Goal: Task Accomplishment & Management: Manage account settings

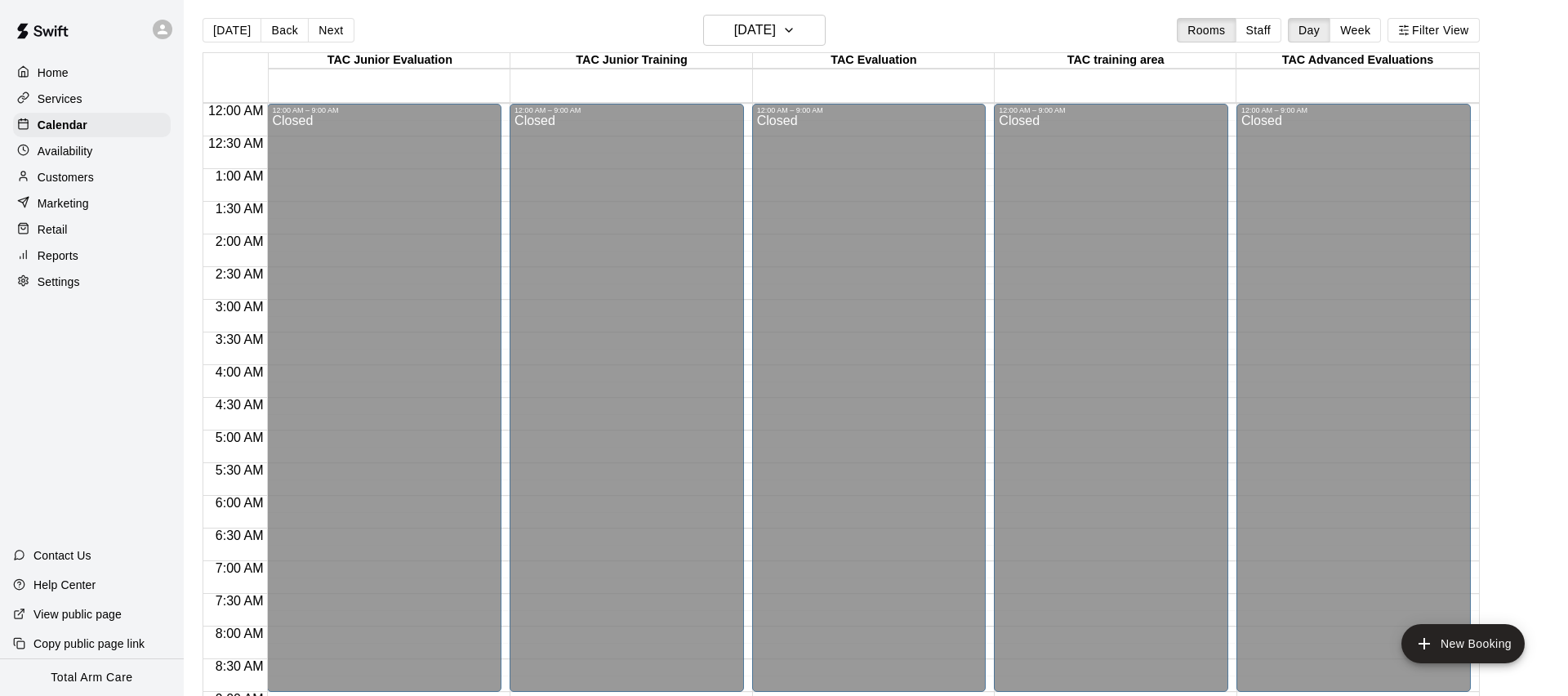
scroll to position [734, 0]
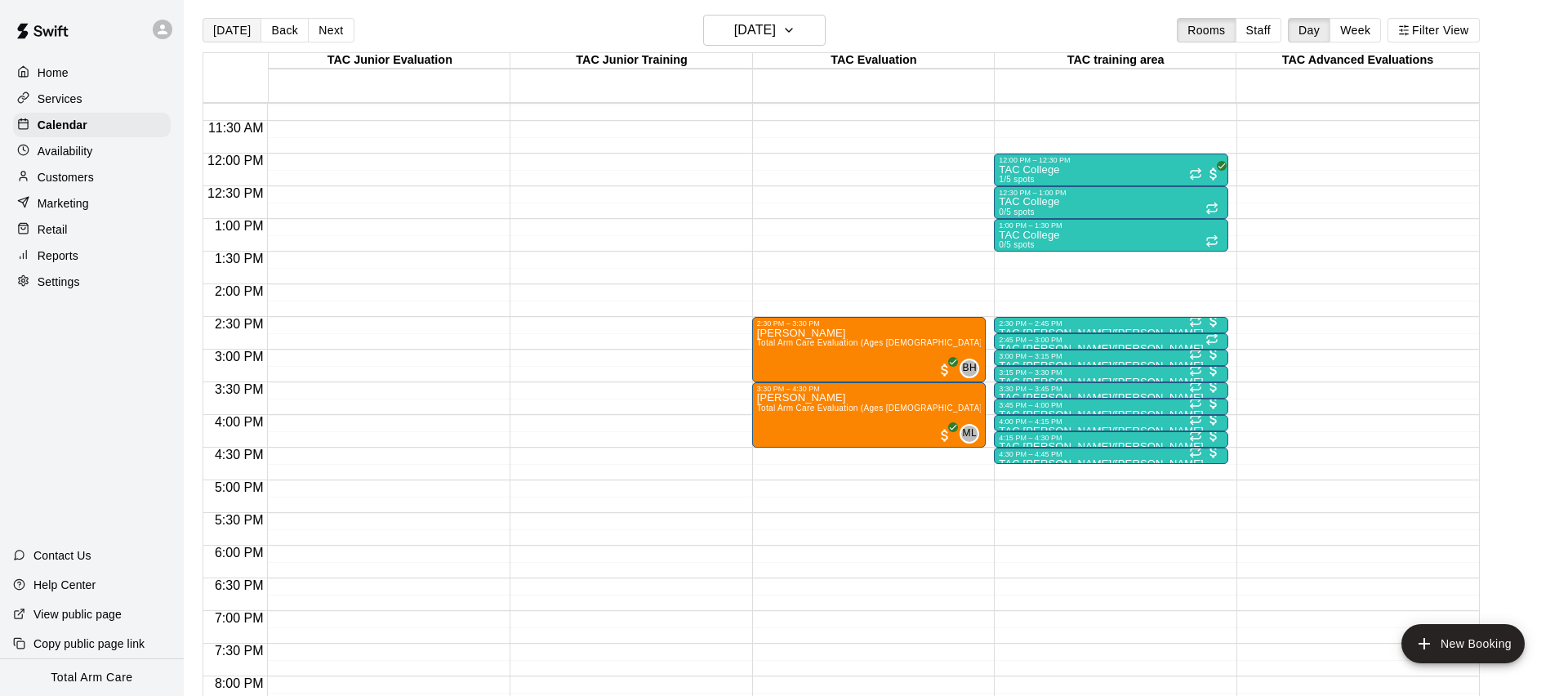
click at [226, 27] on button "[DATE]" at bounding box center [232, 30] width 59 height 24
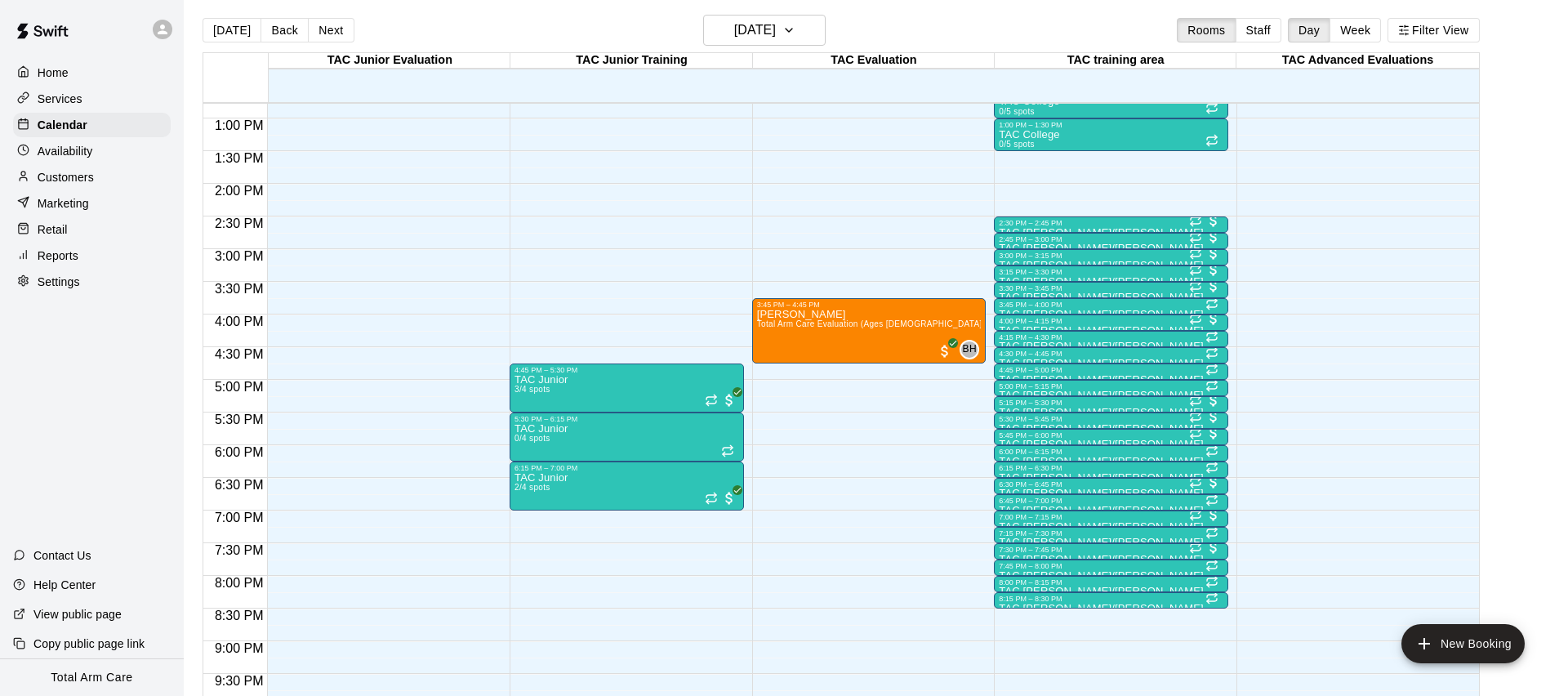
scroll to position [841, 0]
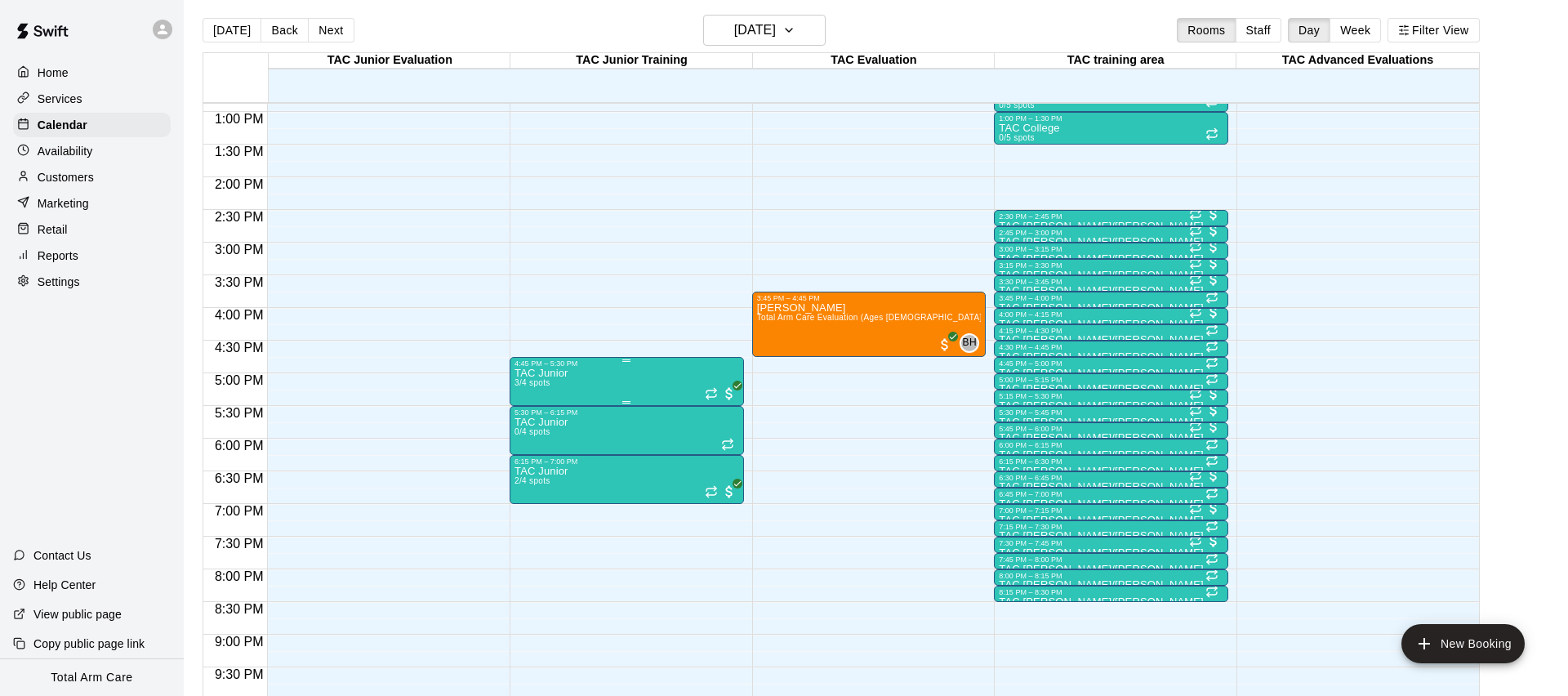
click at [560, 373] on p "TAC Junior" at bounding box center [541, 373] width 53 height 0
click at [529, 424] on img "edit" at bounding box center [532, 429] width 19 height 19
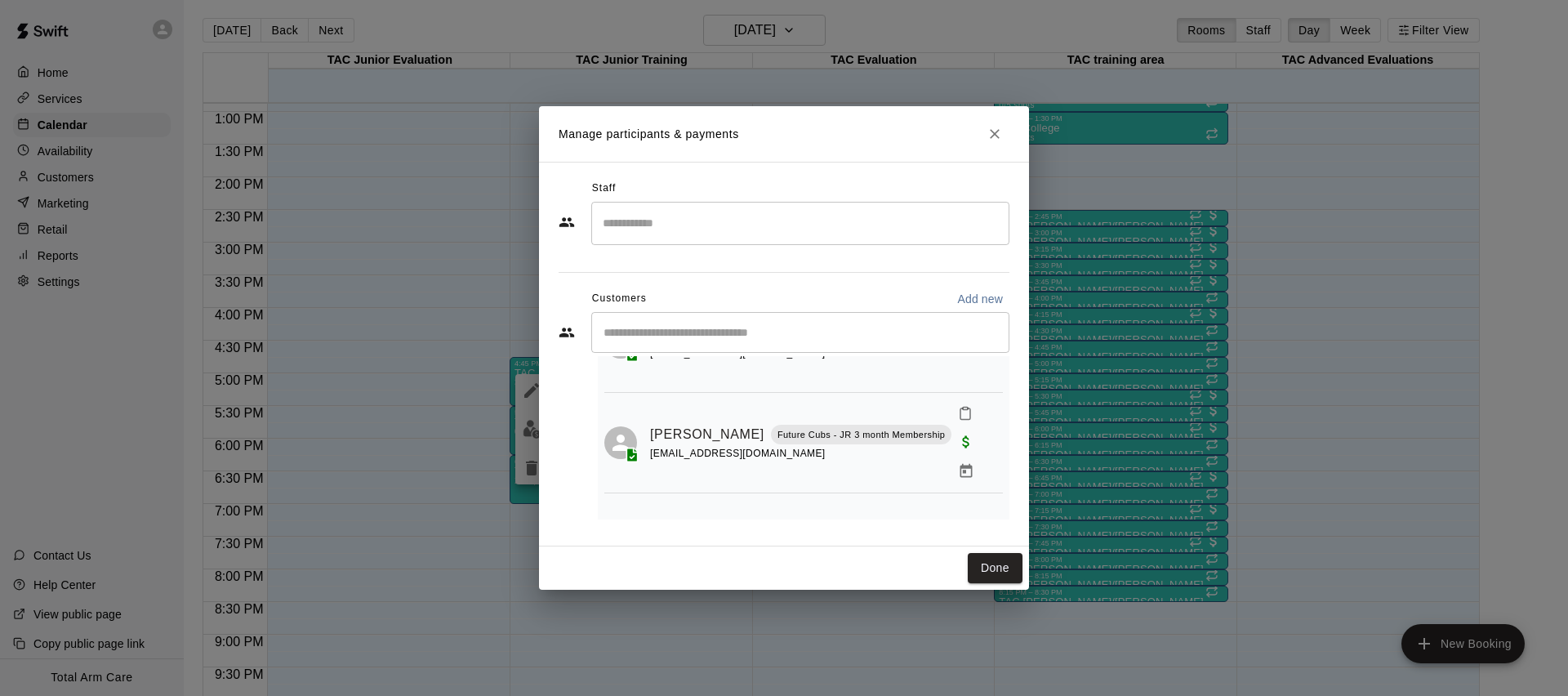
scroll to position [0, 0]
click at [654, 332] on input "Start typing to search customers..." at bounding box center [800, 332] width 403 height 16
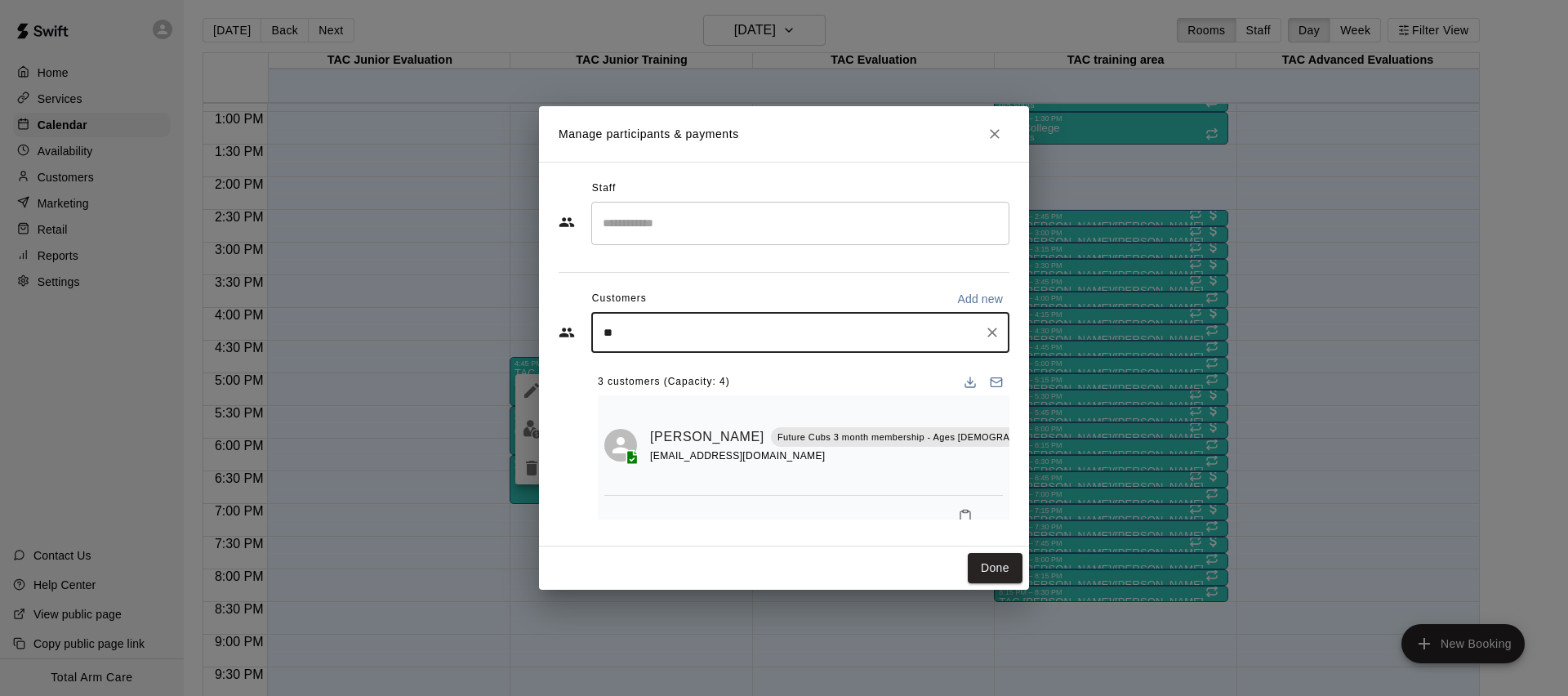
type input "***"
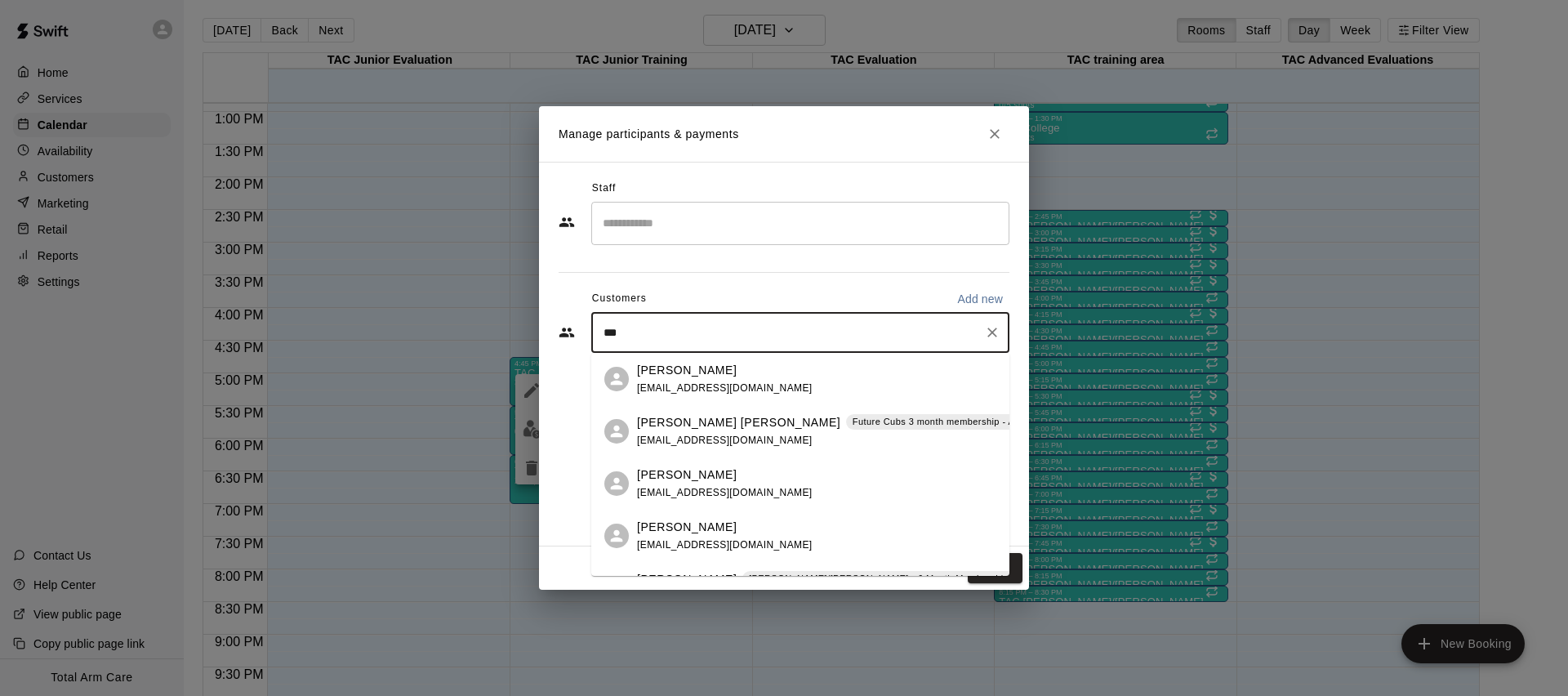
click at [702, 433] on div "[PERSON_NAME] [EMAIL_ADDRESS][DOMAIN_NAME] [PERSON_NAME] [PERSON_NAME] Future C…" at bounding box center [800, 465] width 418 height 223
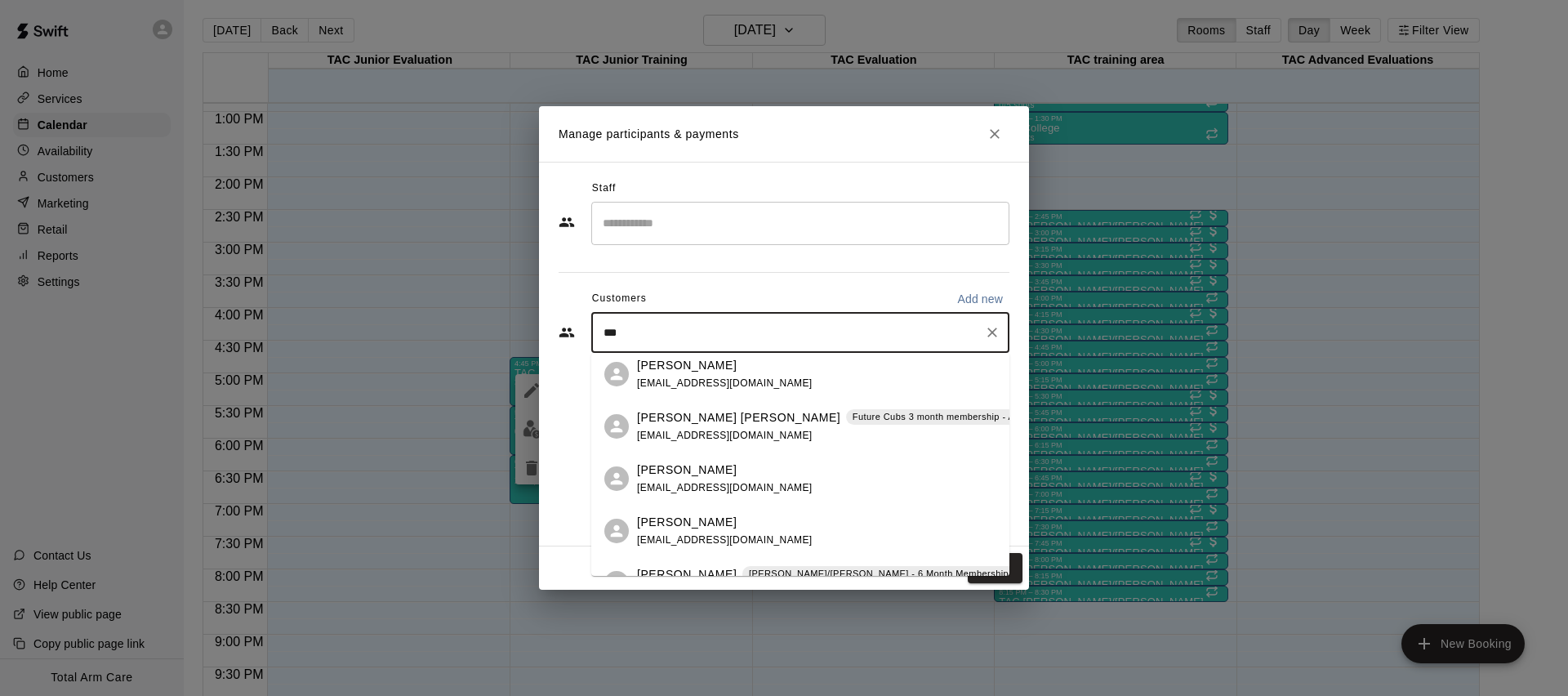
click at [716, 430] on div "[PERSON_NAME] [EMAIL_ADDRESS][DOMAIN_NAME] [PERSON_NAME] [PERSON_NAME] Future C…" at bounding box center [800, 465] width 418 height 223
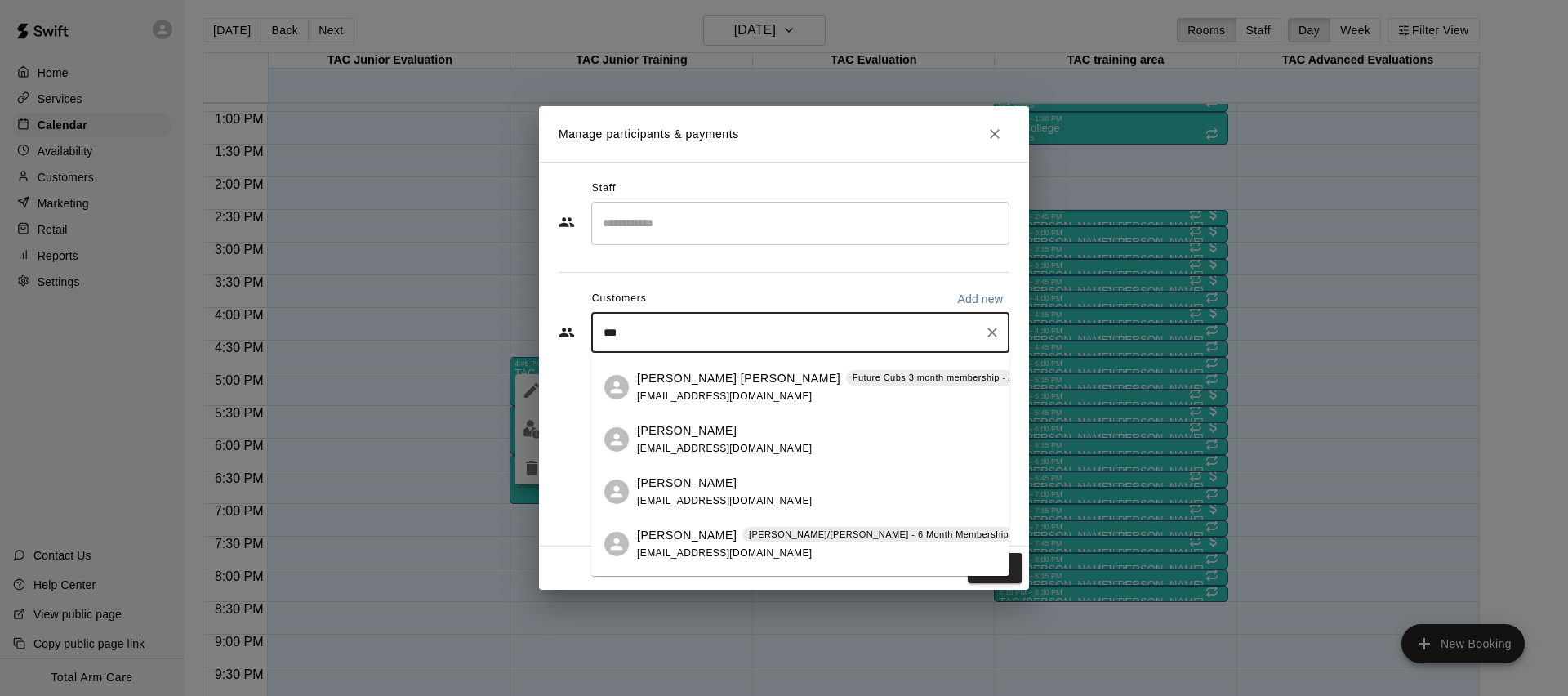
scroll to position [0, 0]
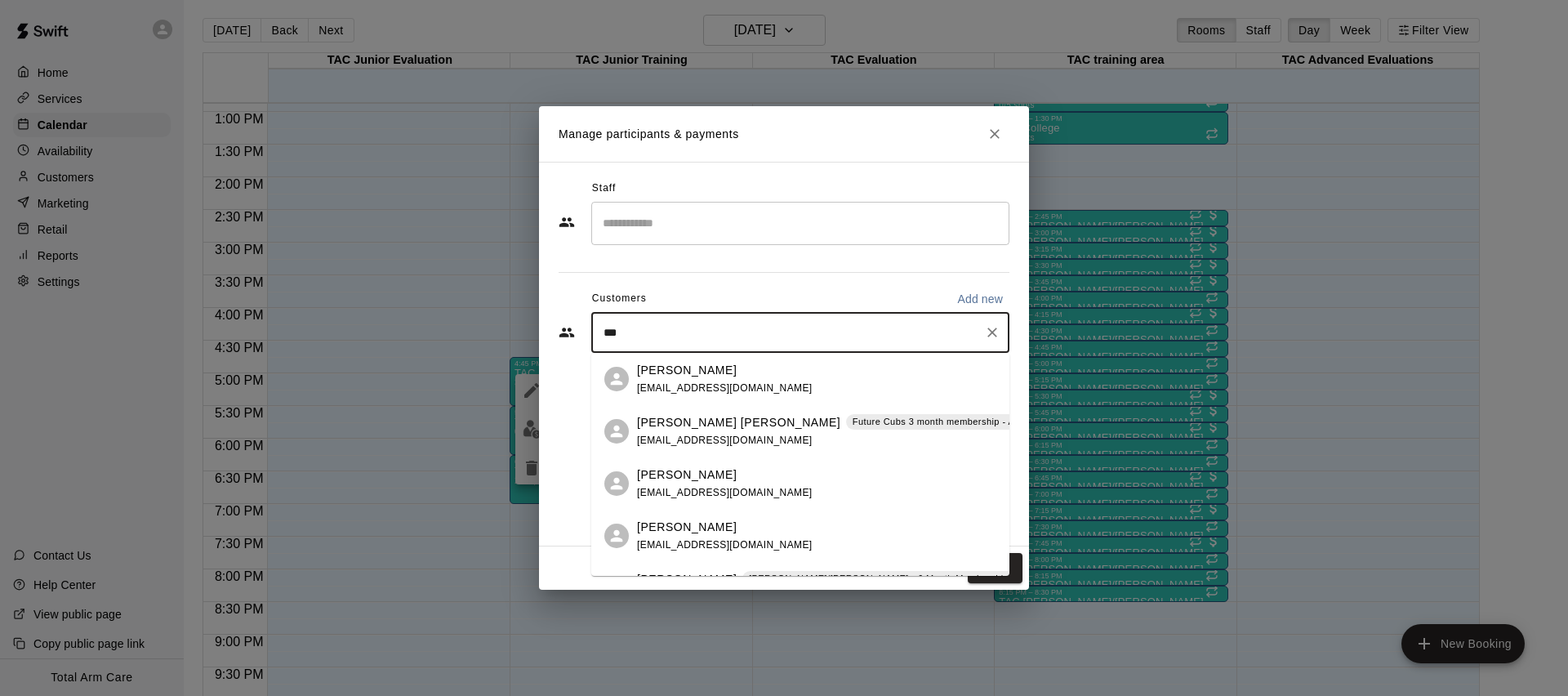
click at [657, 417] on p "[PERSON_NAME] [PERSON_NAME]" at bounding box center [739, 423] width 204 height 17
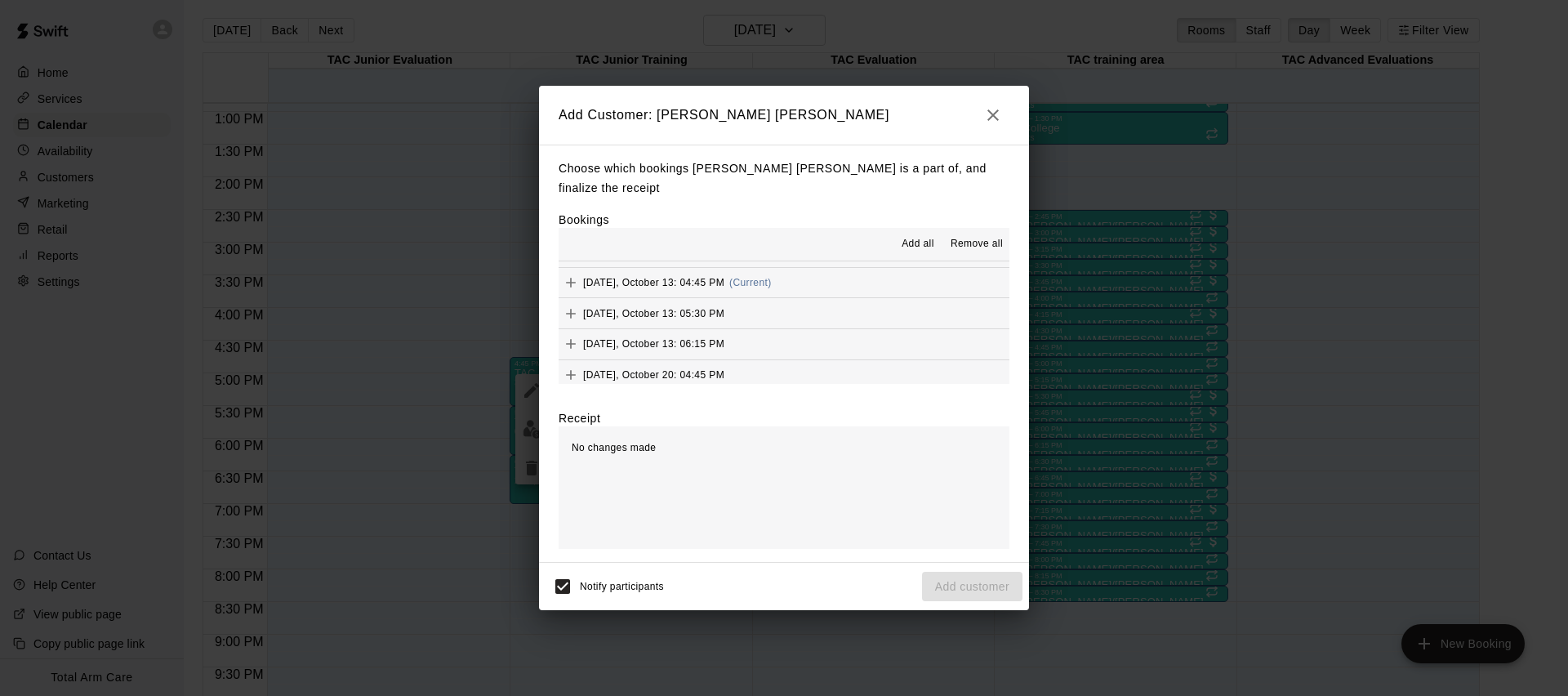
scroll to position [549, 0]
click at [803, 271] on button "[DATE], October 13: 04:45 PM (Current)" at bounding box center [784, 281] width 451 height 30
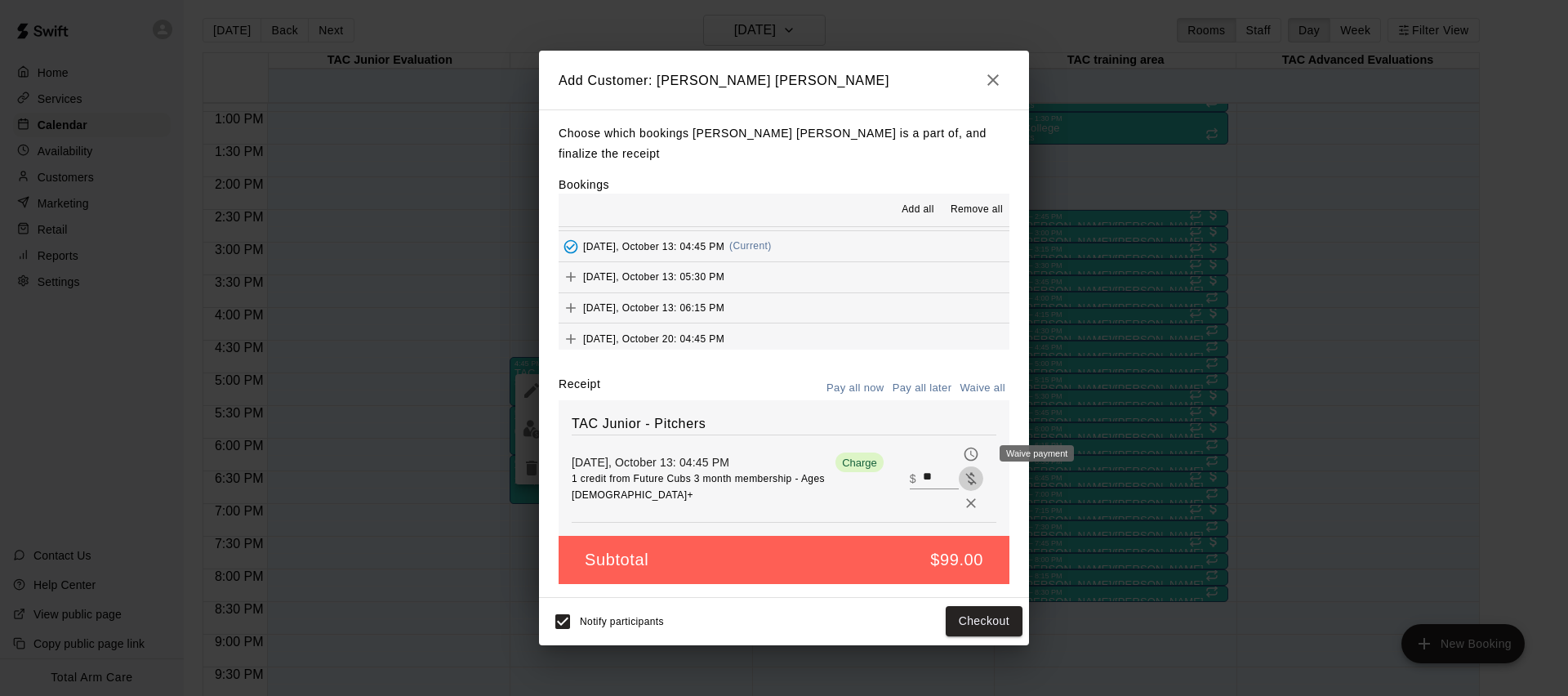
drag, startPoint x: 970, startPoint y: 455, endPoint x: 958, endPoint y: 448, distance: 13.9
click at [970, 471] on icon "Waive payment" at bounding box center [971, 478] width 16 height 16
type input "*"
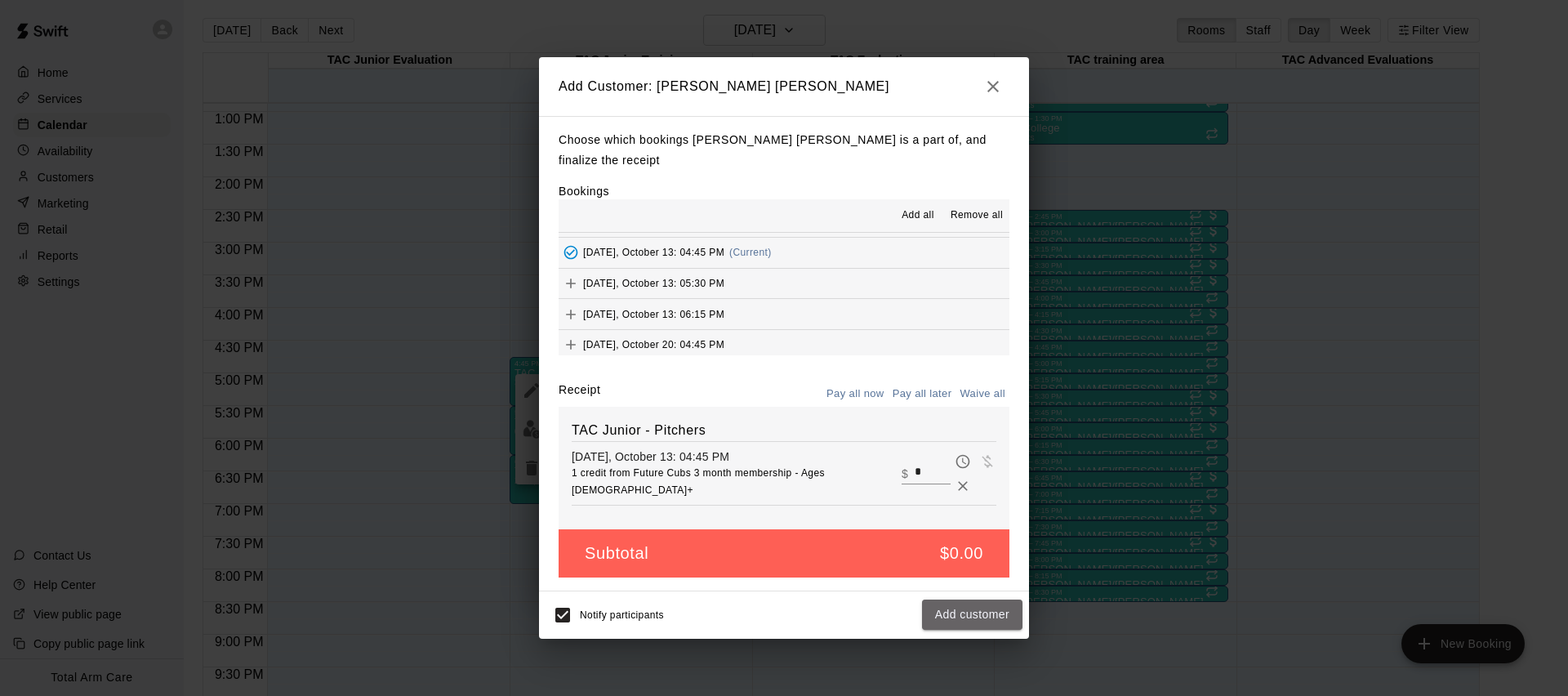
click at [945, 601] on button "Add customer" at bounding box center [972, 614] width 100 height 30
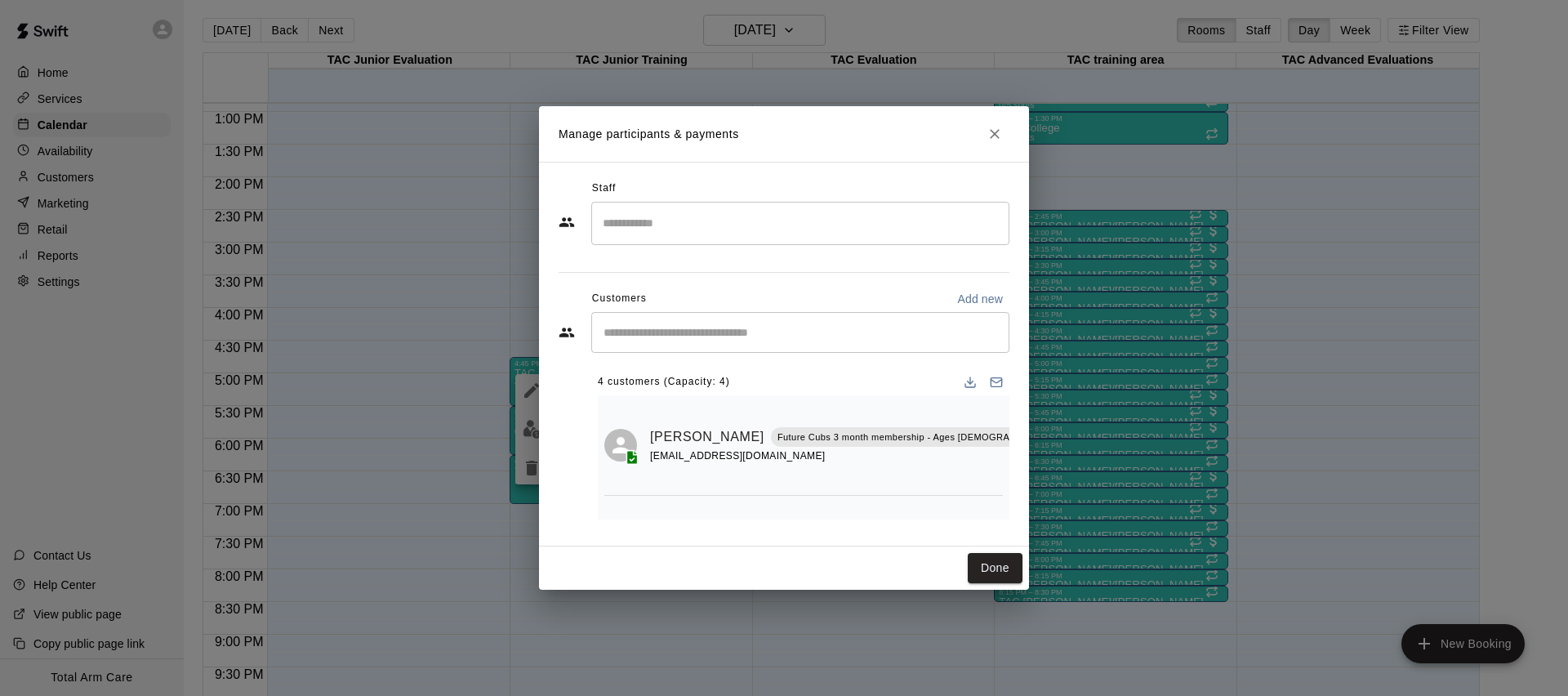
click at [989, 132] on icon "Close" at bounding box center [995, 134] width 16 height 16
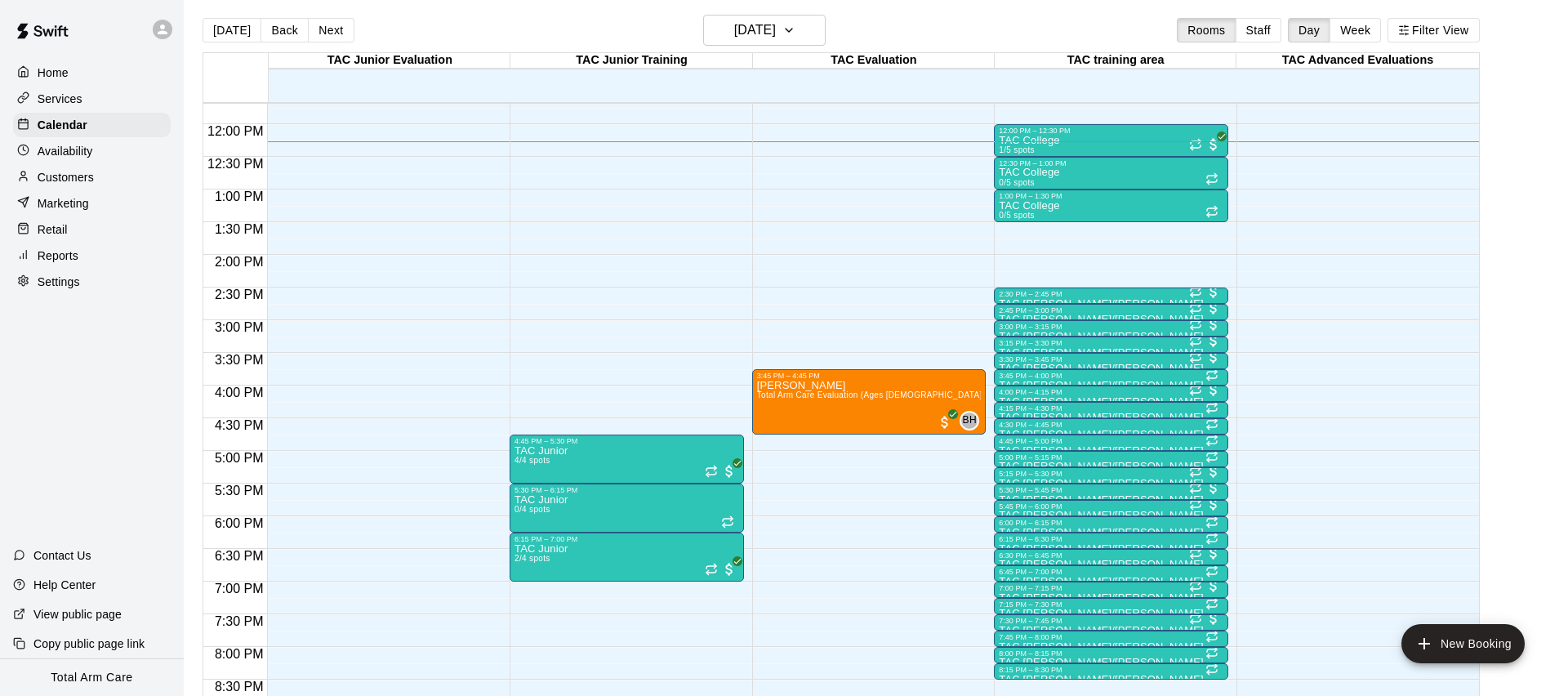
scroll to position [760, 0]
